Goal: Task Accomplishment & Management: Manage account settings

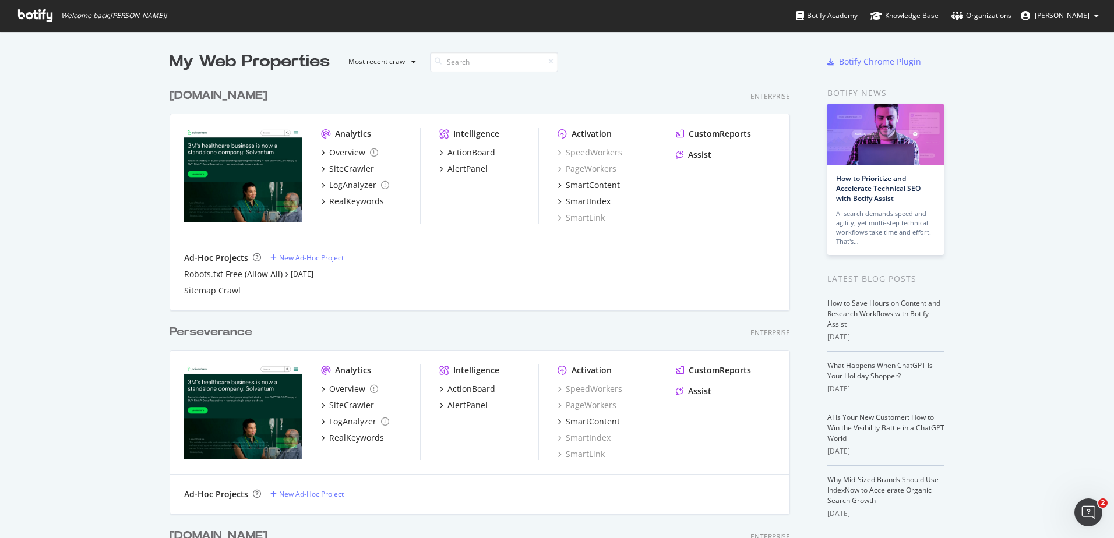
click at [994, 23] on link "Organizations" at bounding box center [982, 15] width 60 height 31
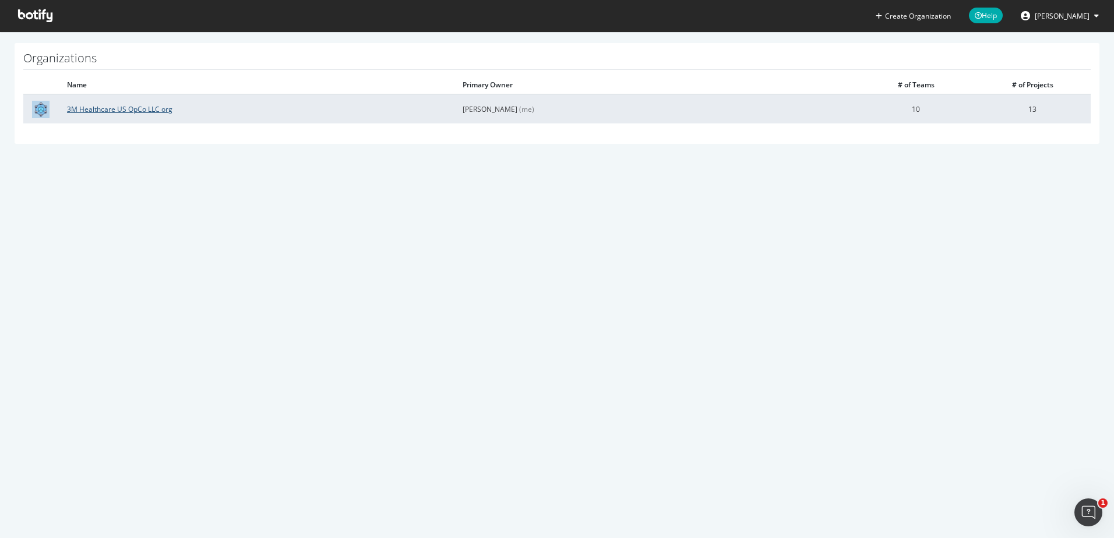
click at [129, 111] on link "3M Healthcare US OpCo LLC org" at bounding box center [119, 109] width 105 height 10
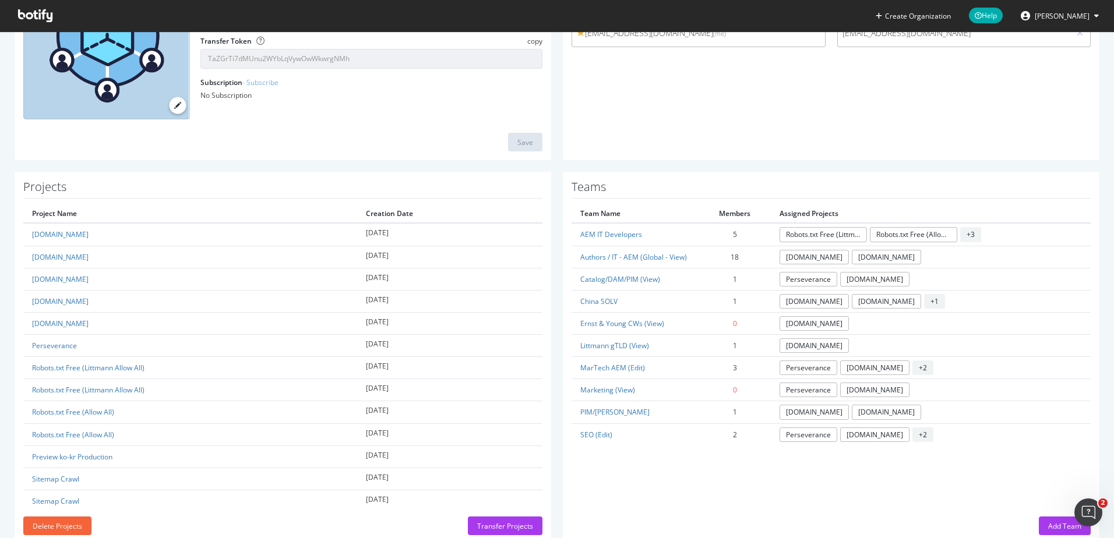
scroll to position [186, 0]
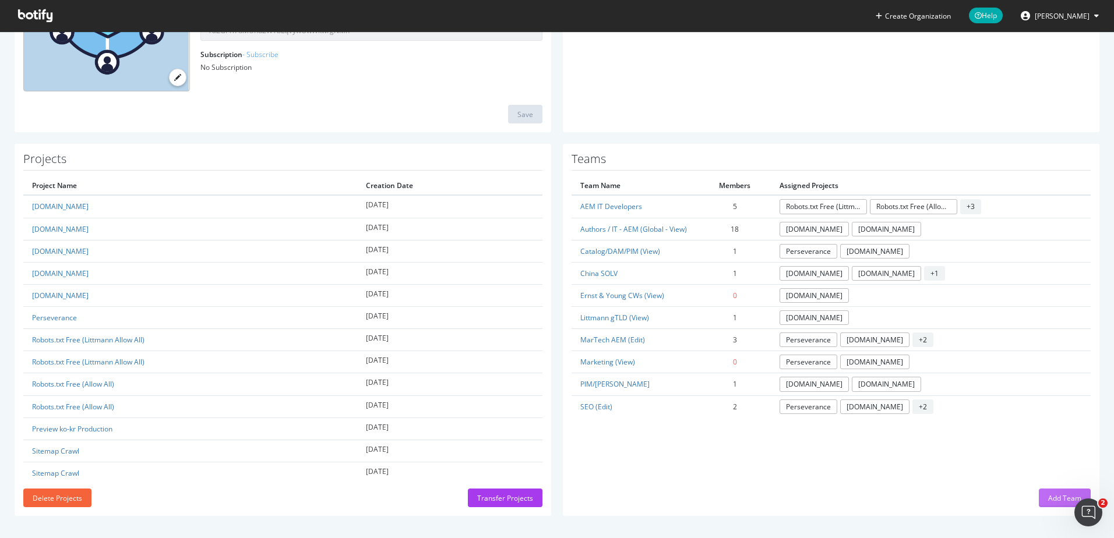
click at [1048, 498] on div "Add Team" at bounding box center [1064, 499] width 33 height 10
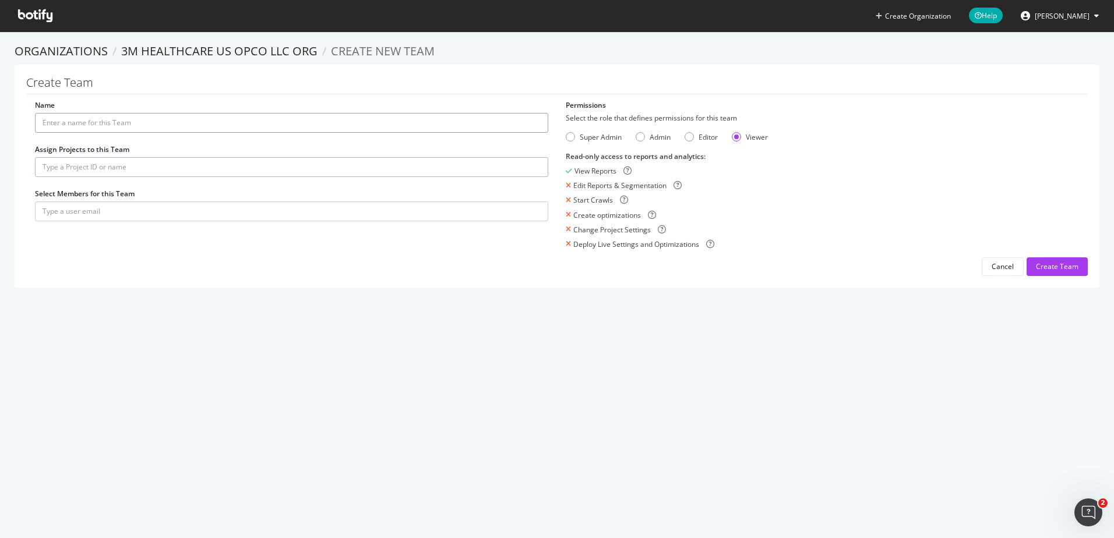
click at [214, 128] on input "Name" at bounding box center [291, 123] width 513 height 20
type input "SmartContent Access"
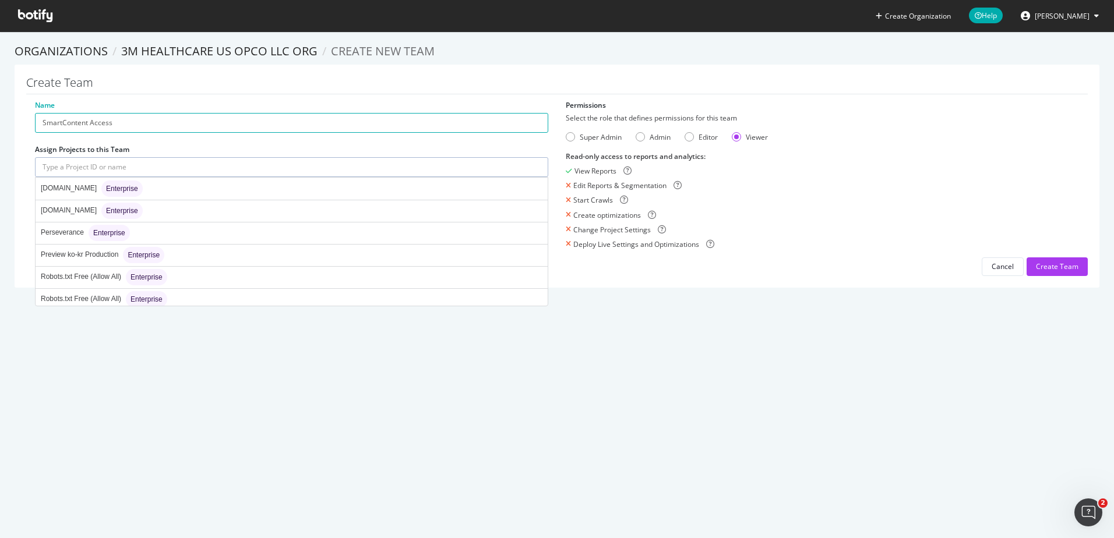
click at [300, 167] on input "text" at bounding box center [291, 167] width 513 height 20
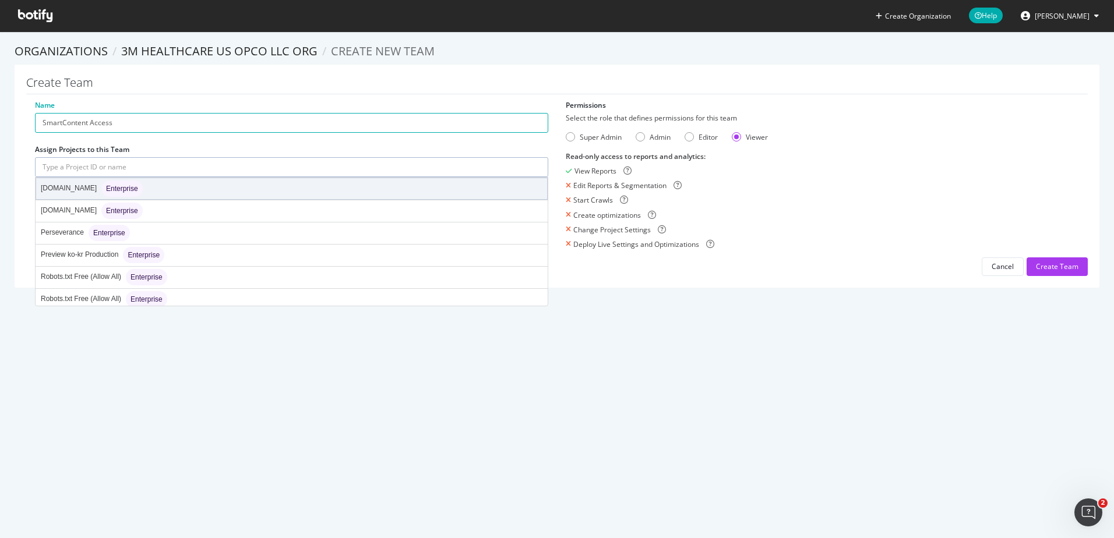
click at [79, 184] on div "[DOMAIN_NAME] Enterprise" at bounding box center [92, 189] width 102 height 16
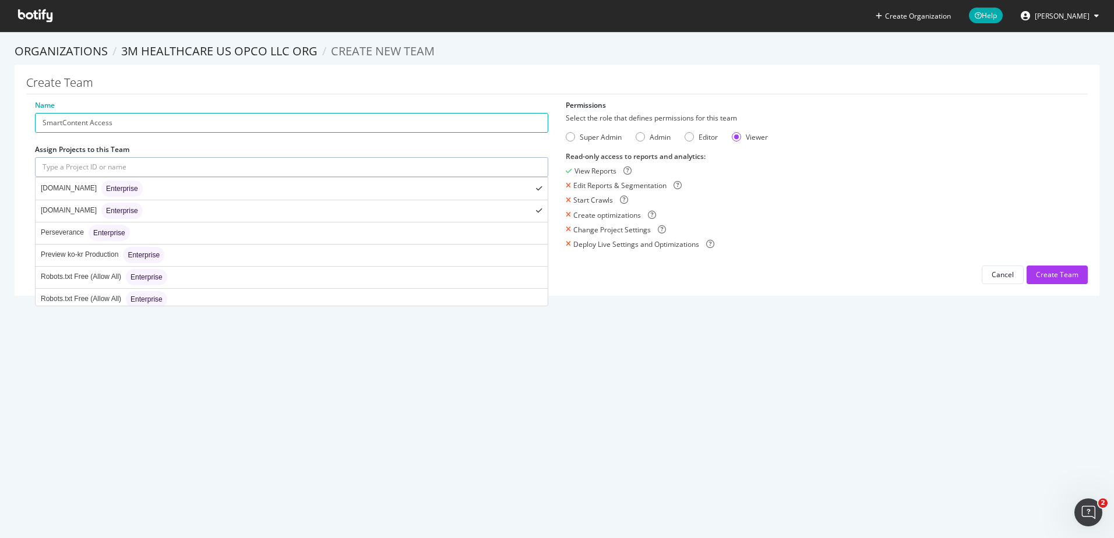
click at [431, 170] on input "text" at bounding box center [291, 167] width 513 height 20
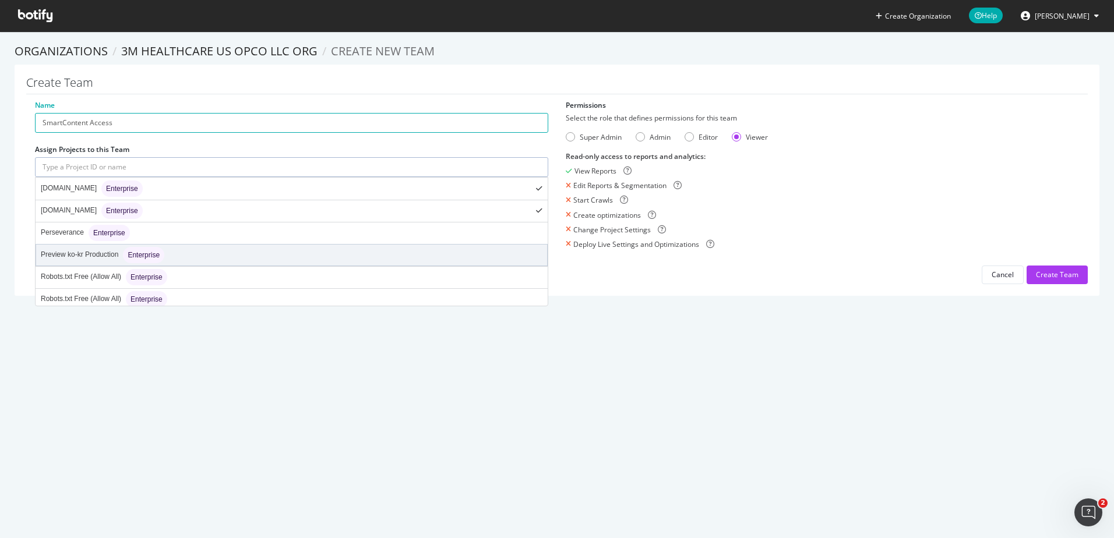
click at [534, 263] on li "Preview ko-kr Production Enterprise" at bounding box center [292, 255] width 512 height 22
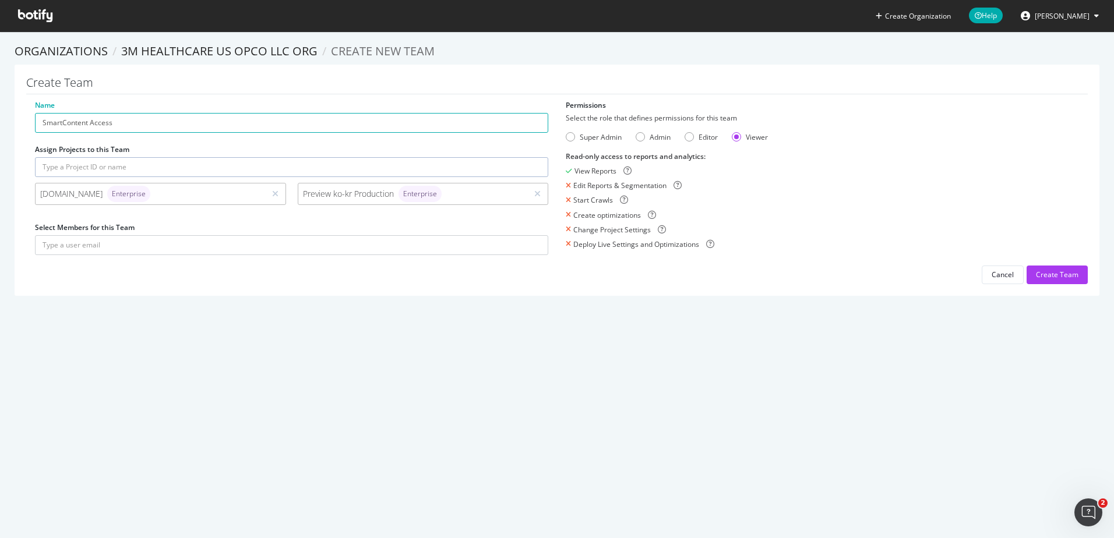
click at [537, 196] on div at bounding box center [537, 194] width 11 height 13
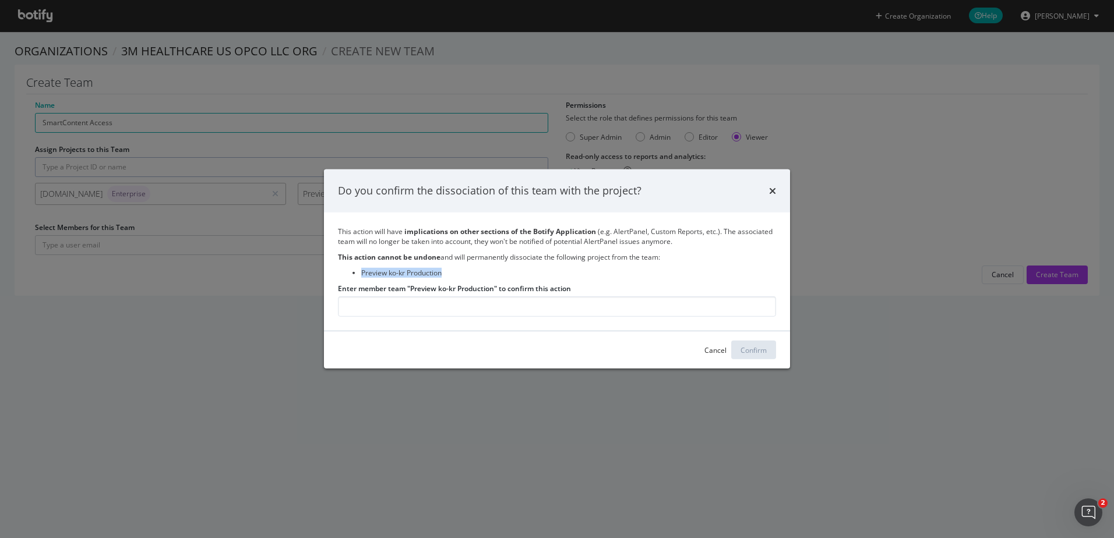
drag, startPoint x: 444, startPoint y: 276, endPoint x: 361, endPoint y: 277, distance: 82.8
click at [361, 277] on li "Preview ko-kr Production" at bounding box center [568, 273] width 415 height 10
copy li "Preview ko-kr Production"
click at [371, 306] on input "Enter member team "Preview ko-kr Production" to confirm this action" at bounding box center [557, 307] width 438 height 20
paste input "Preview ko-kr Production"
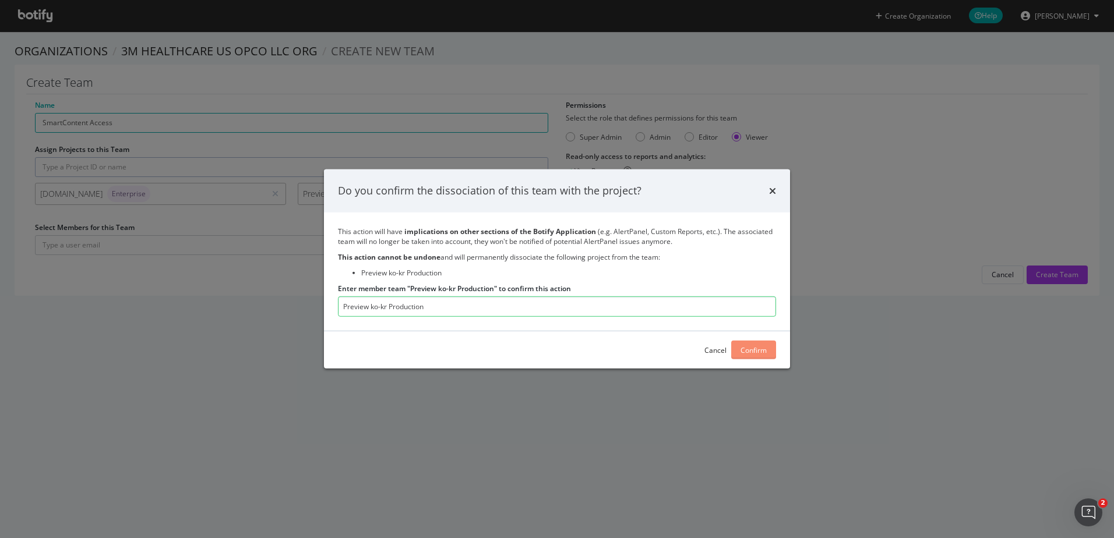
type input "Preview ko-kr Production"
click at [753, 350] on div "Confirm" at bounding box center [754, 351] width 26 height 10
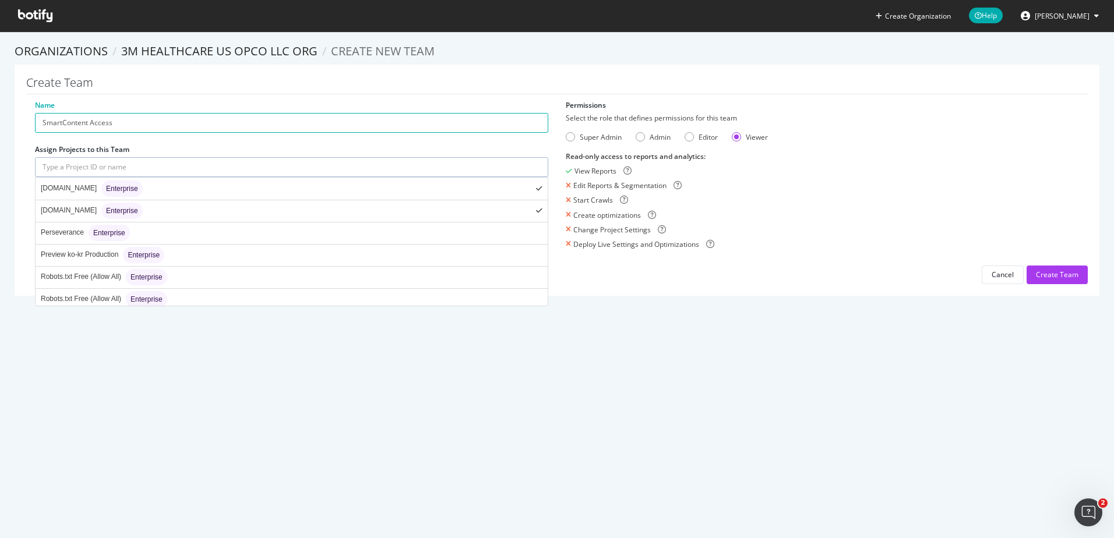
click at [397, 171] on input "text" at bounding box center [291, 167] width 513 height 20
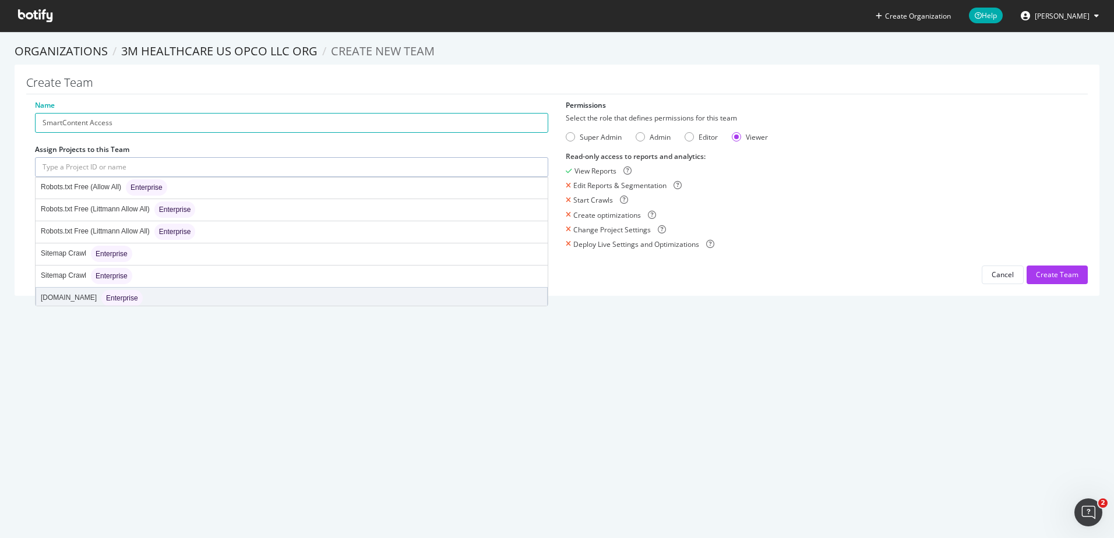
click at [517, 294] on div "Solventum.cn Enterprise" at bounding box center [291, 298] width 511 height 21
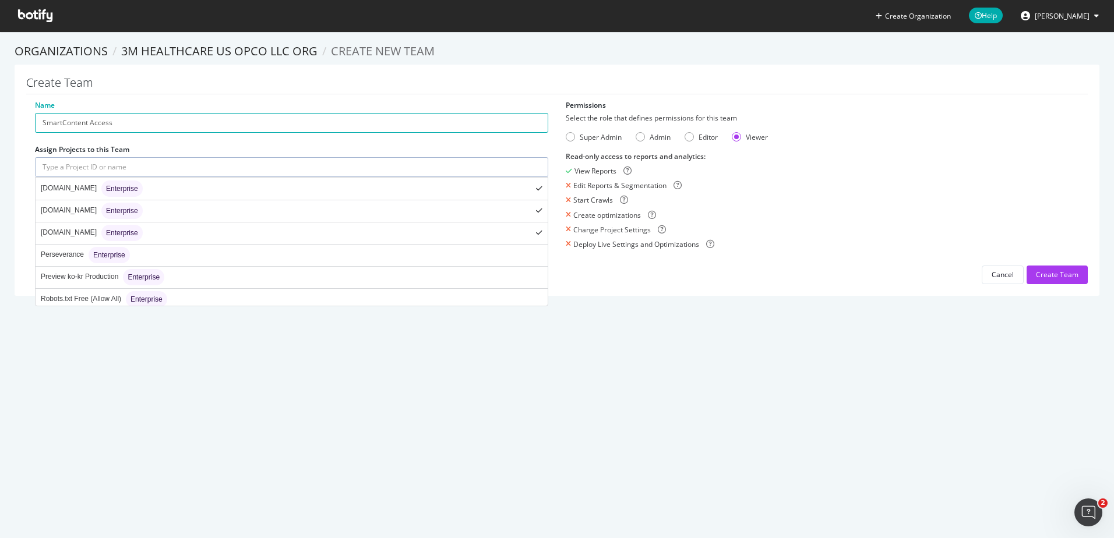
click at [483, 169] on input "text" at bounding box center [291, 167] width 513 height 20
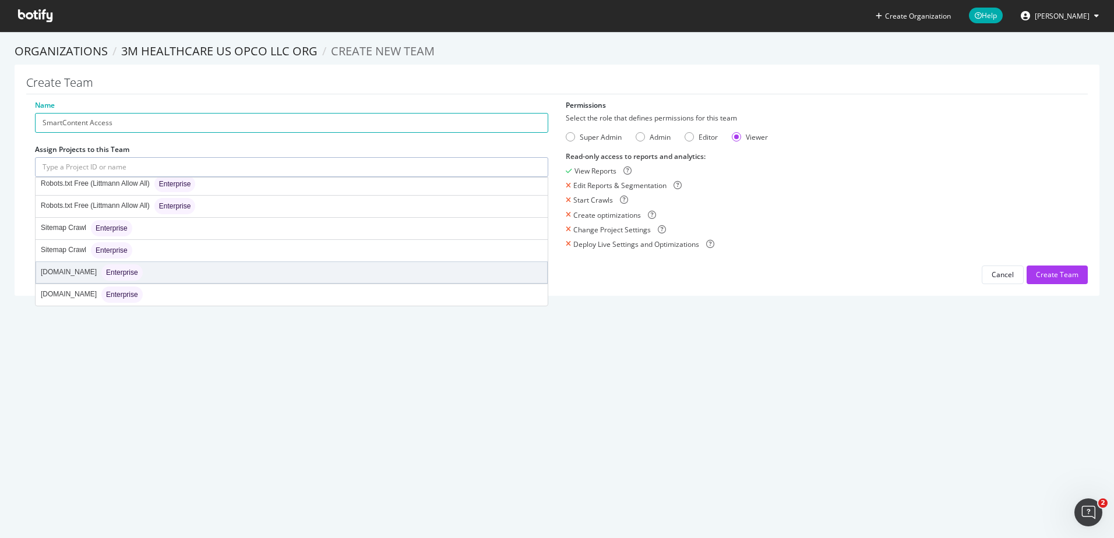
click at [512, 266] on div "solventum.com Enterprise" at bounding box center [291, 272] width 511 height 21
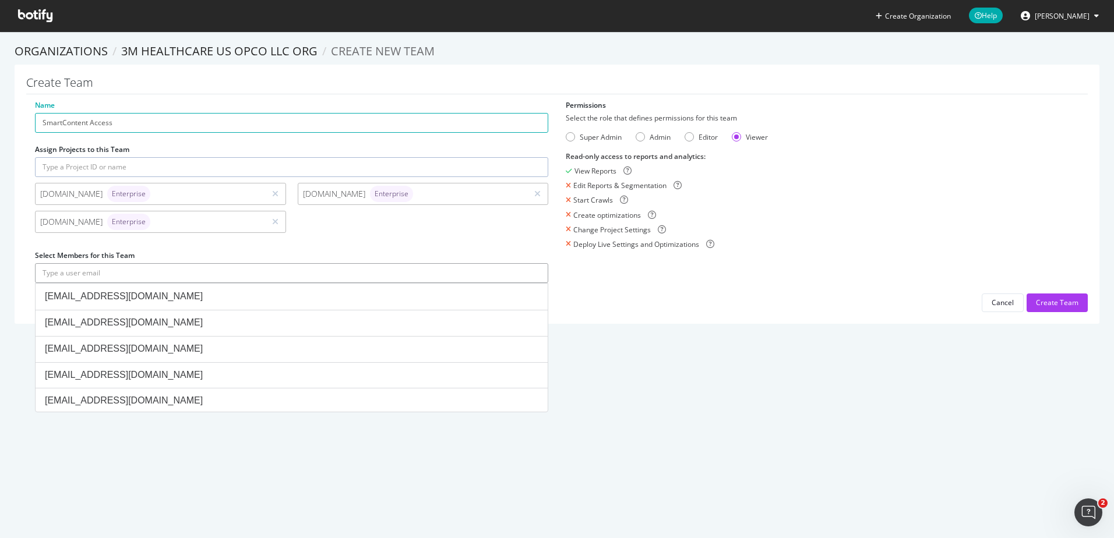
click at [512, 266] on input "text" at bounding box center [291, 273] width 513 height 20
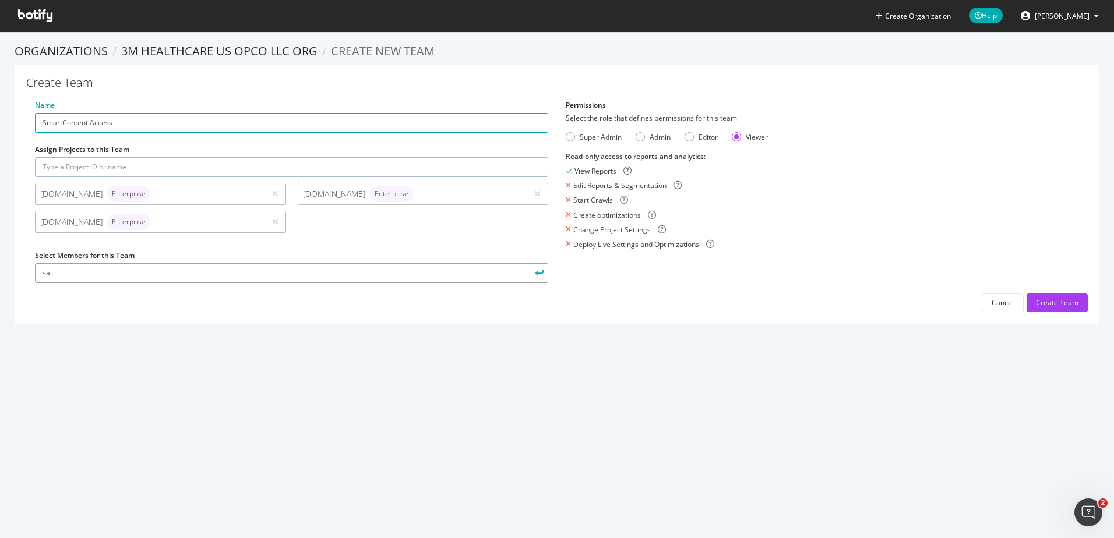
type input "s"
type input "t"
click at [995, 300] on div "Cancel" at bounding box center [1003, 303] width 22 height 10
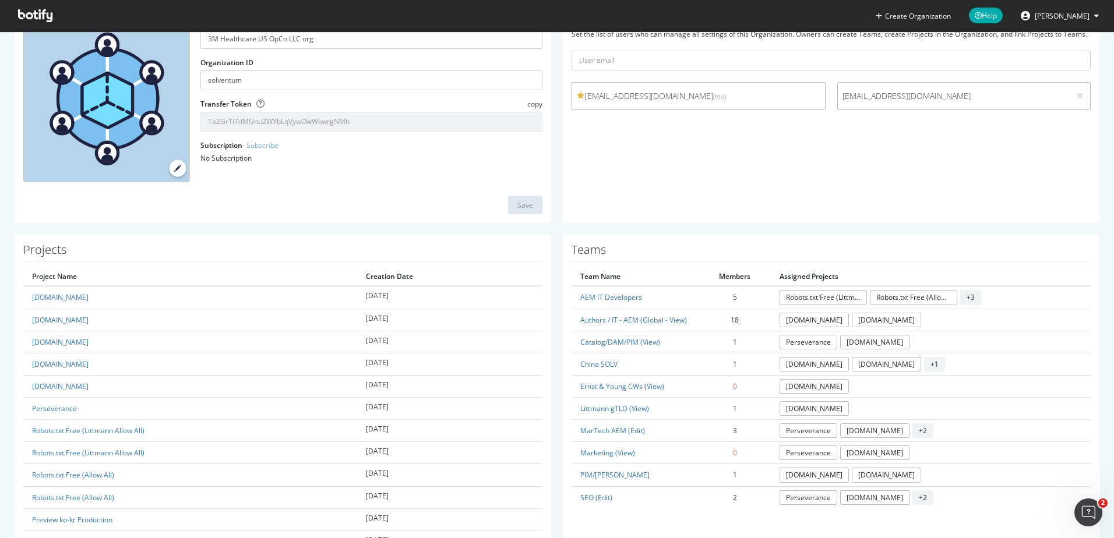
scroll to position [160, 0]
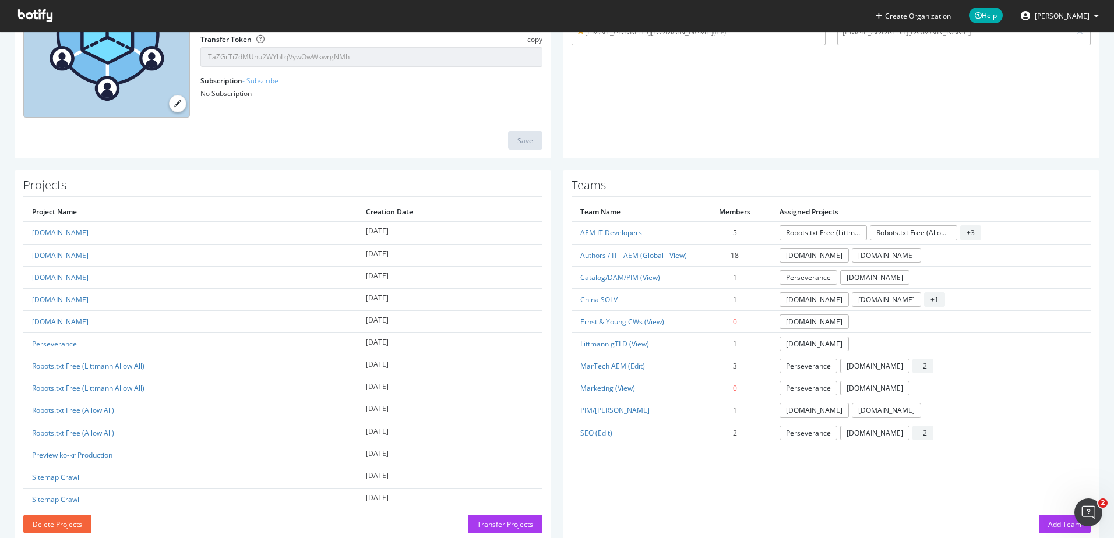
click at [1055, 14] on span "[PERSON_NAME]" at bounding box center [1062, 16] width 55 height 10
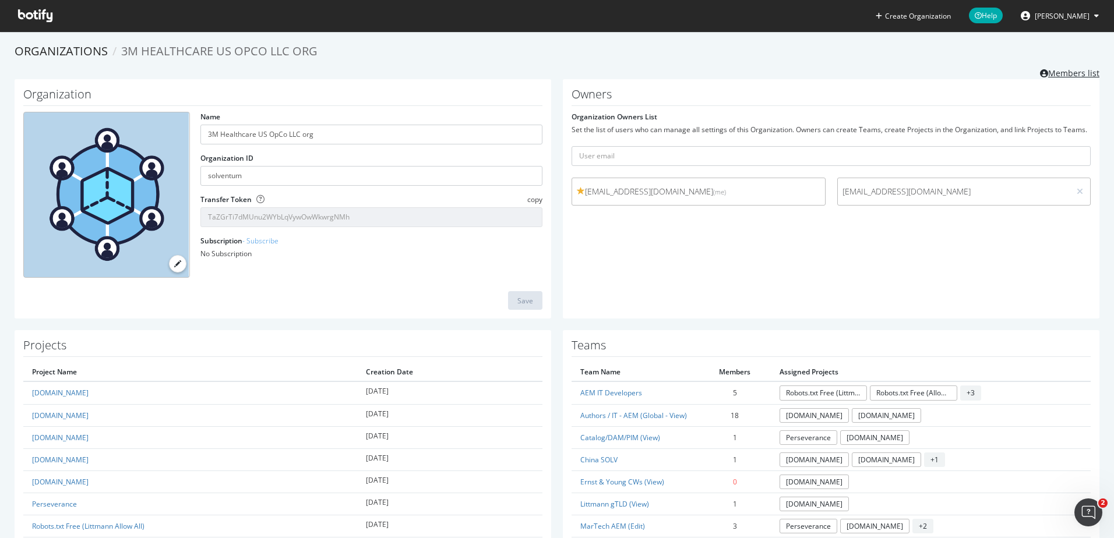
click at [1063, 74] on link "Members list" at bounding box center [1069, 72] width 59 height 15
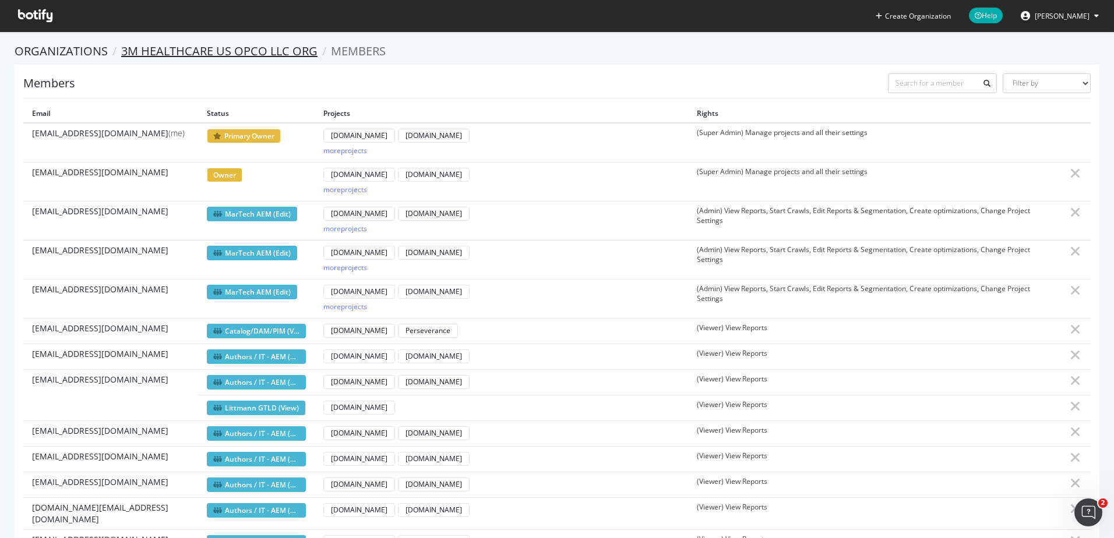
click at [245, 55] on link "3M Healthcare US OpCo LLC org" at bounding box center [219, 51] width 196 height 16
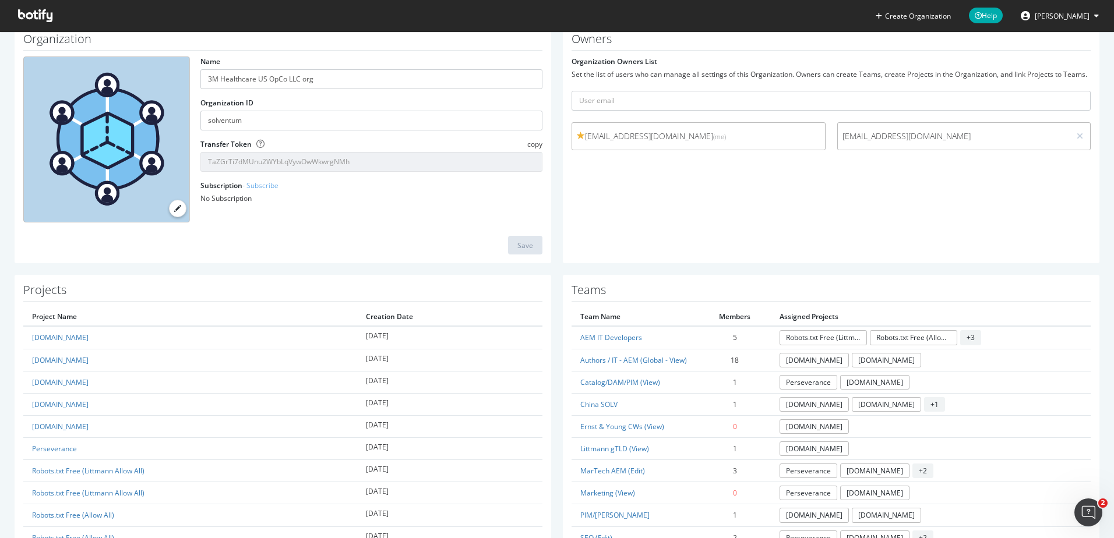
scroll to position [61, 0]
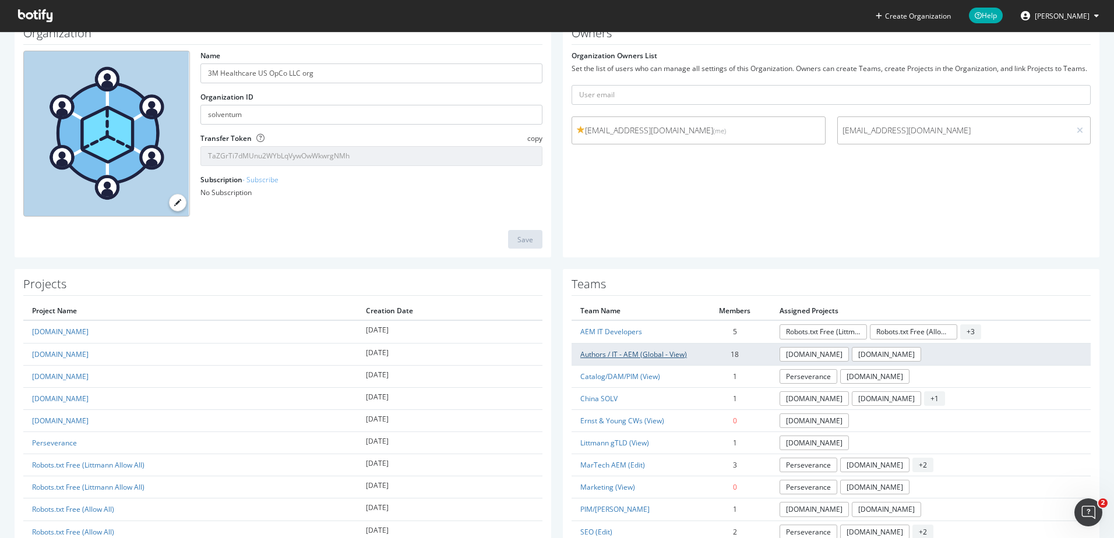
click at [640, 353] on link "Authors / IT - AEM (Global - View)" at bounding box center [633, 355] width 107 height 10
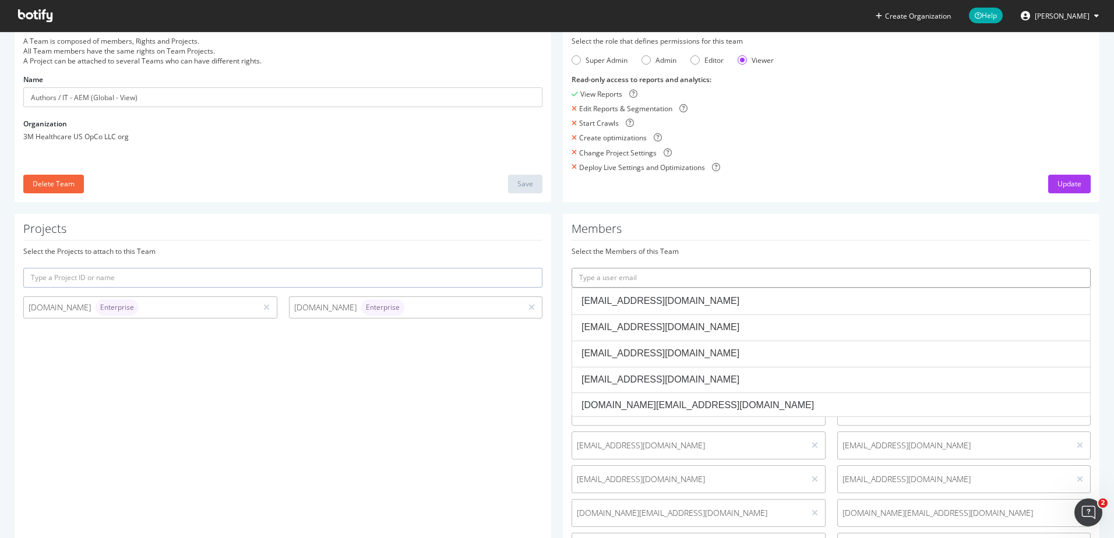
click at [814, 282] on input "text" at bounding box center [831, 278] width 519 height 20
paste input "sdevrimoz@solventum.com"
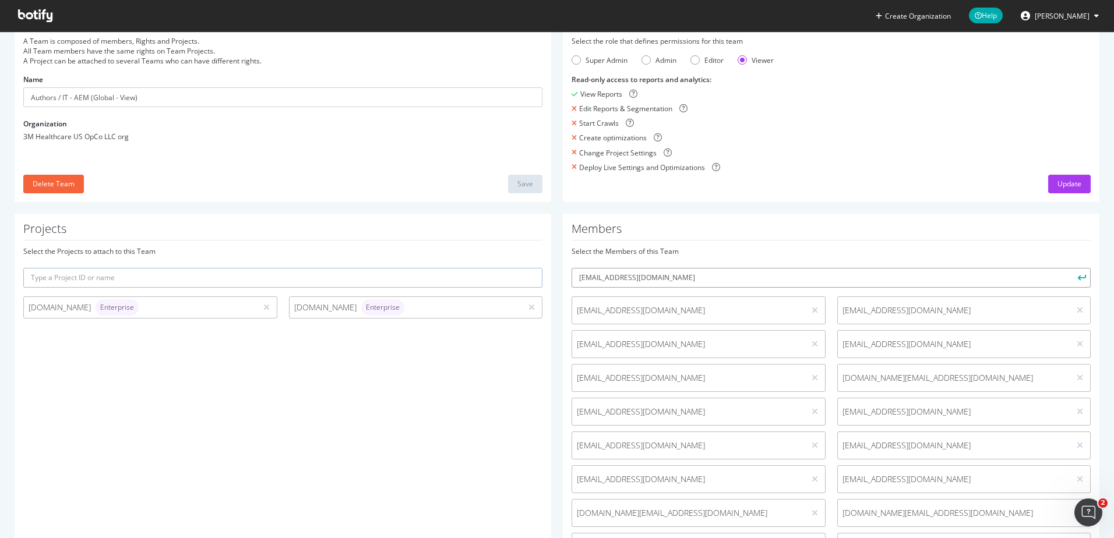
type input "sdevrimoz@solventum.com"
click at [1071, 274] on button "submit" at bounding box center [1081, 278] width 20 height 20
